Goal: Information Seeking & Learning: Learn about a topic

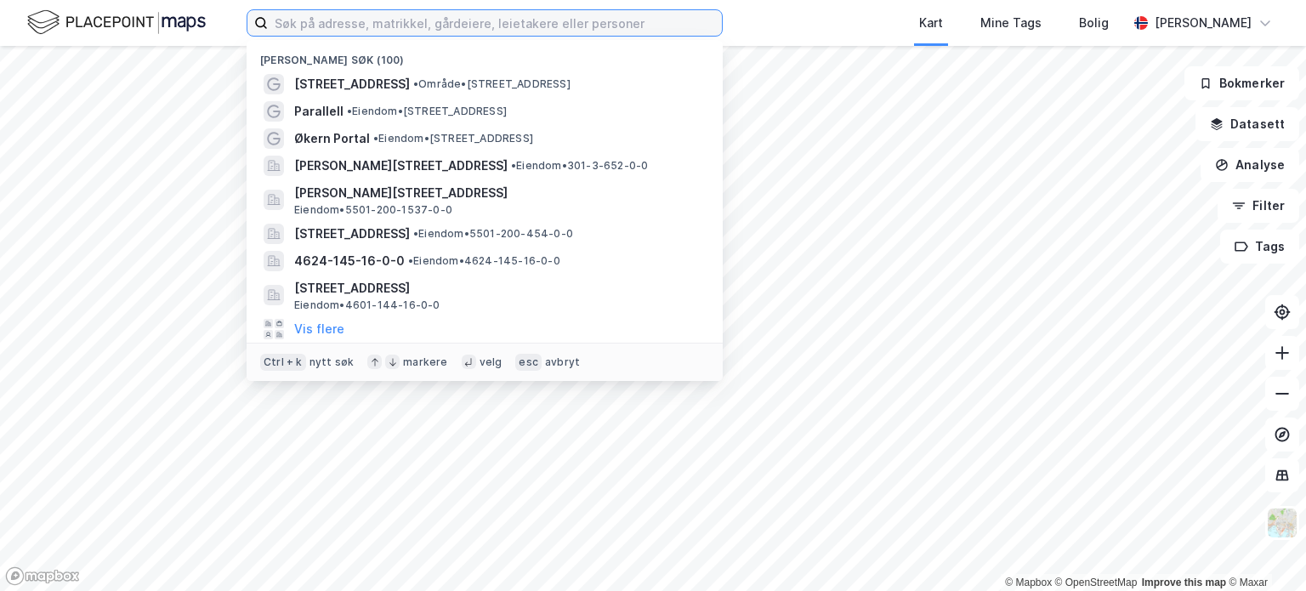
click at [324, 14] on input at bounding box center [495, 23] width 454 height 26
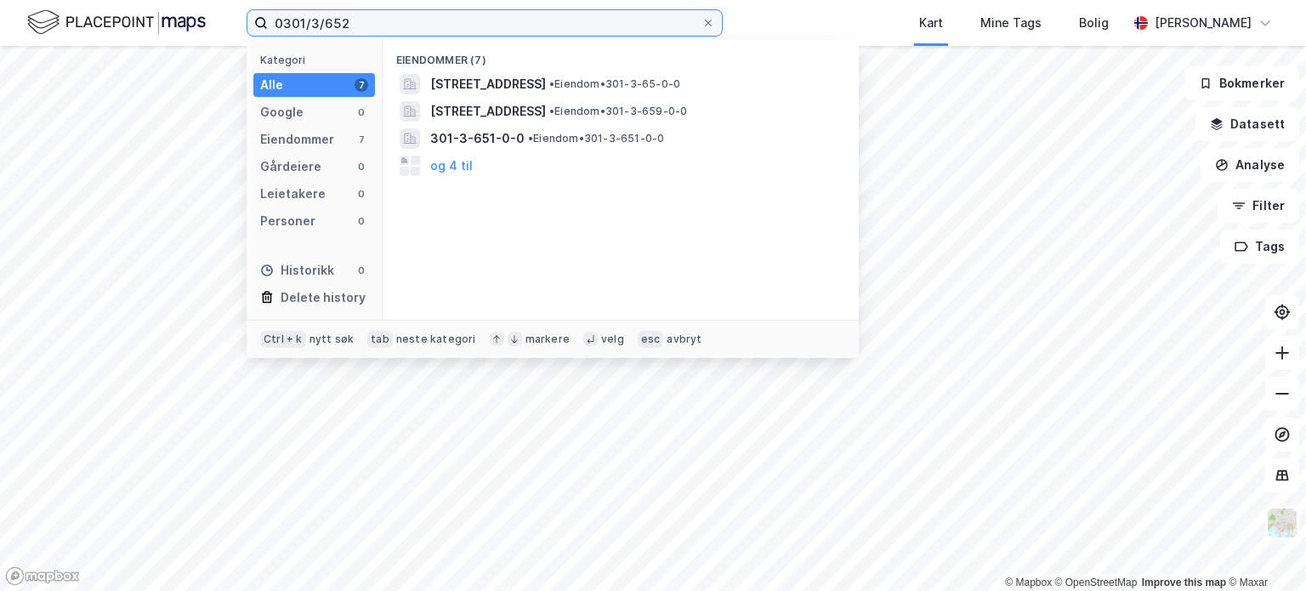
type input "0301/3/652"
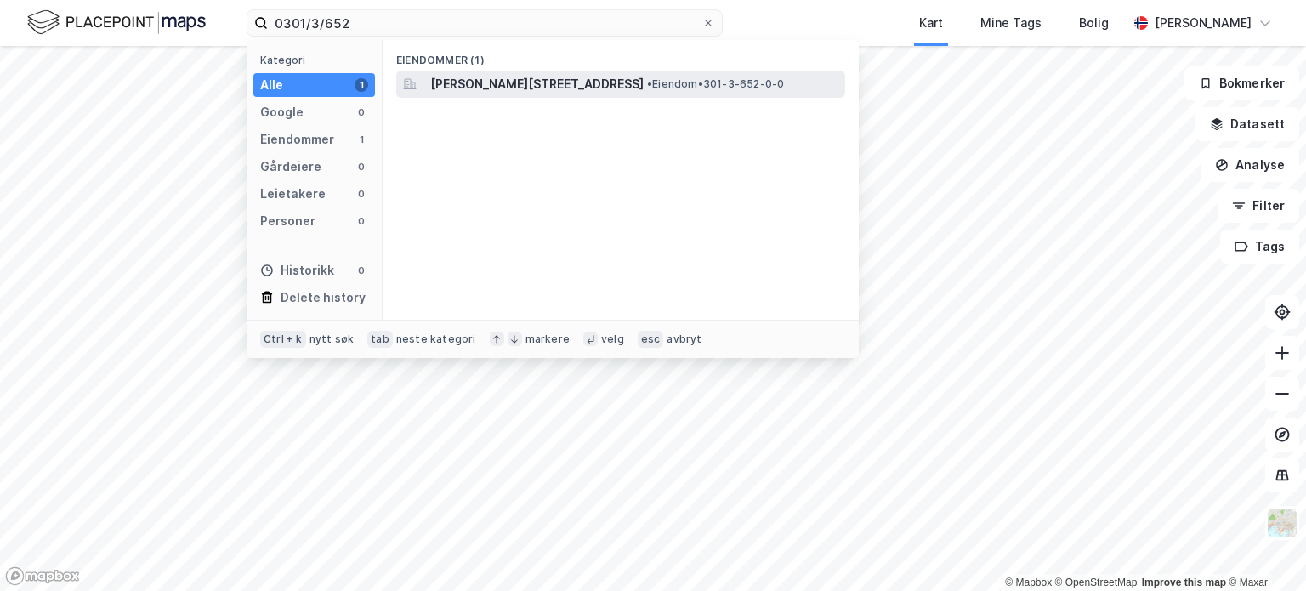
click at [550, 87] on span "[PERSON_NAME][STREET_ADDRESS]" at bounding box center [536, 84] width 213 height 20
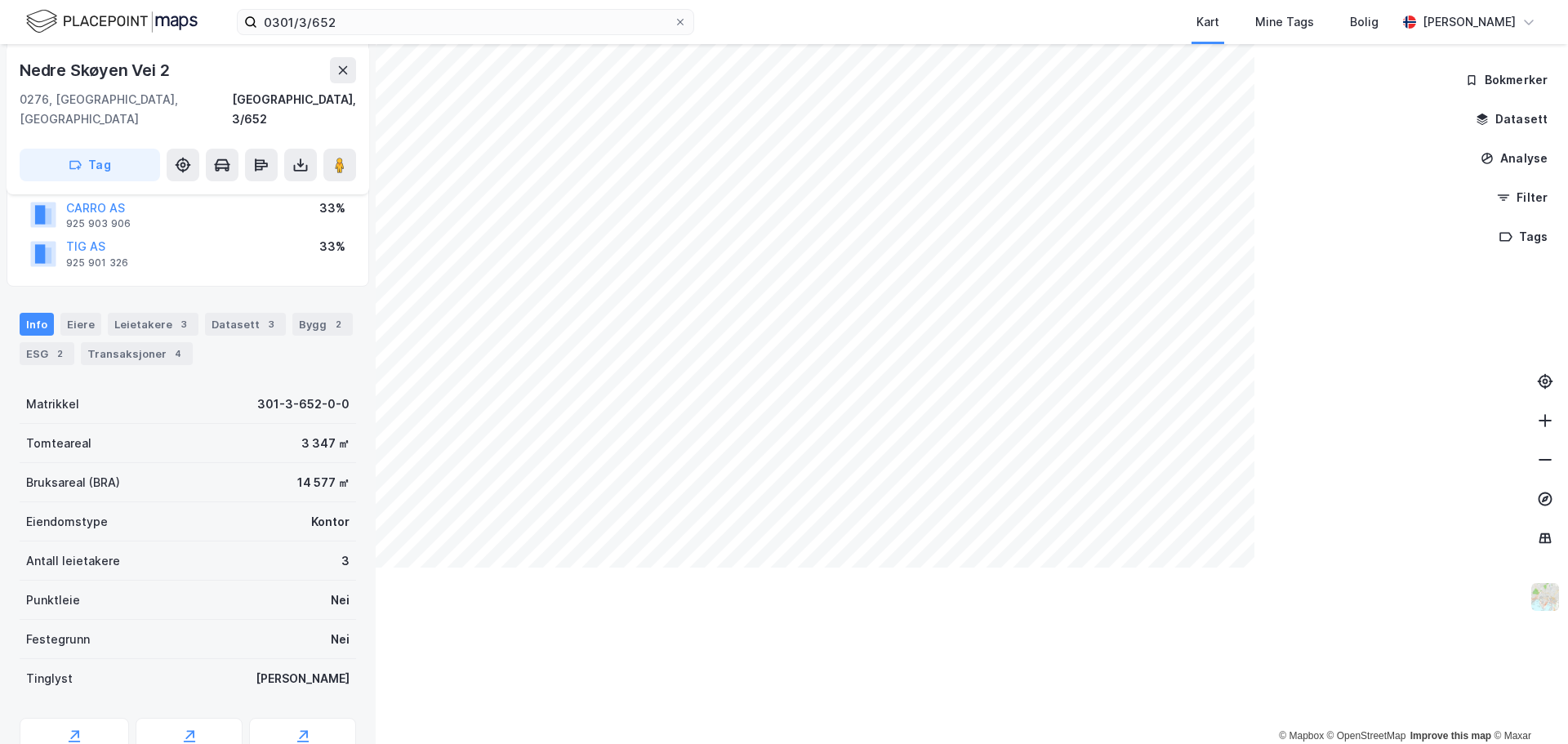
scroll to position [163, 0]
click at [55, 346] on div "2" at bounding box center [60, 353] width 16 height 16
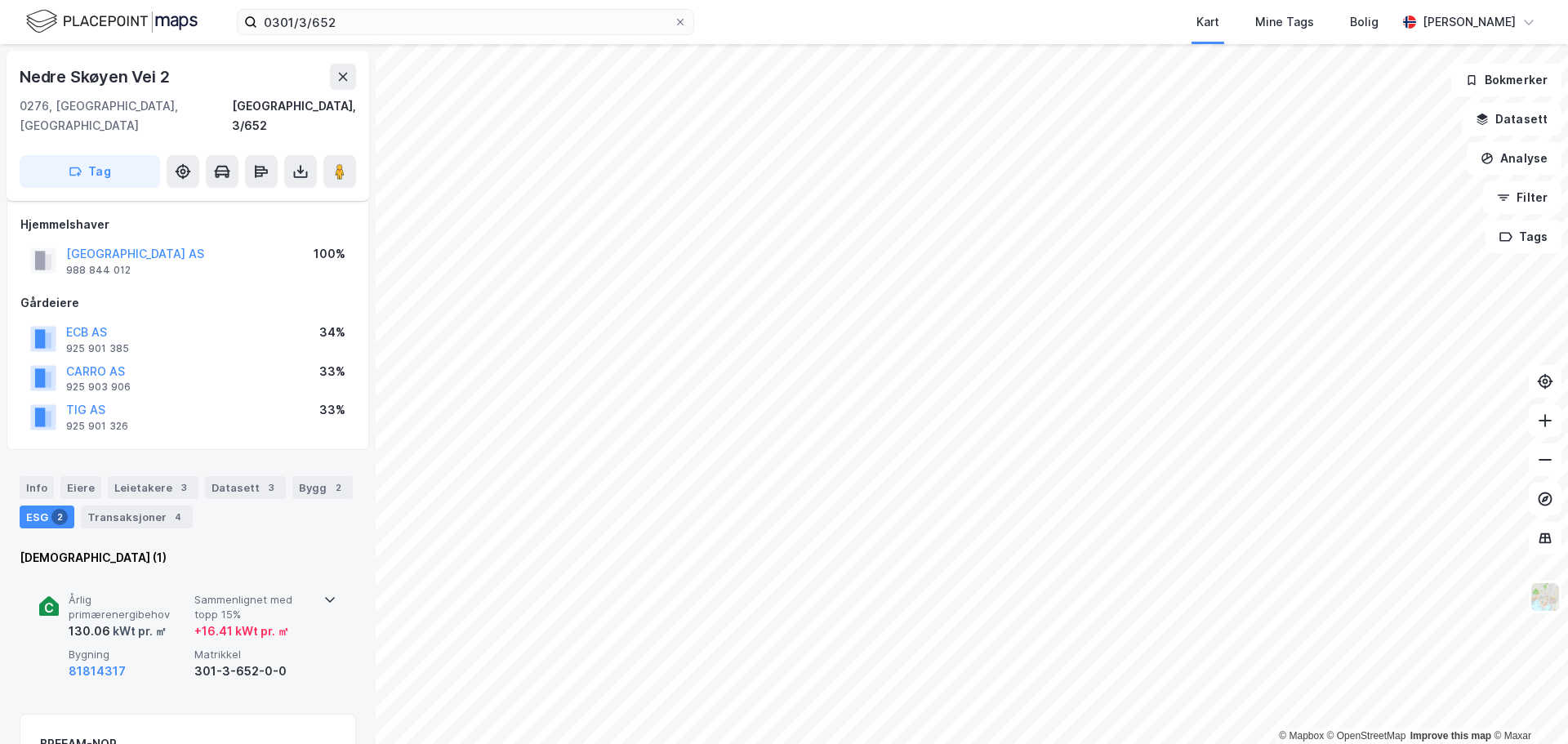
scroll to position [242, 0]
